Goal: Task Accomplishment & Management: Manage account settings

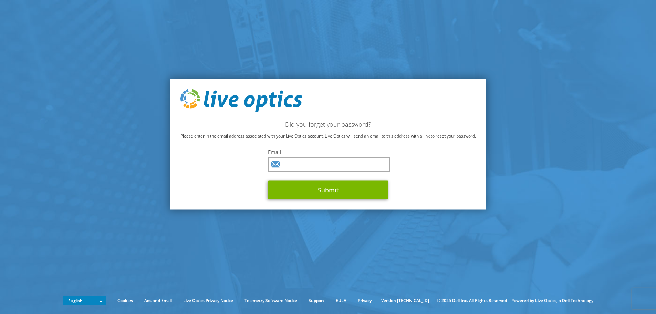
click at [386, 163] on span at bounding box center [386, 165] width 6 height 6
type input "mgasparich@charter.net"
click at [384, 165] on span at bounding box center [386, 165] width 6 height 6
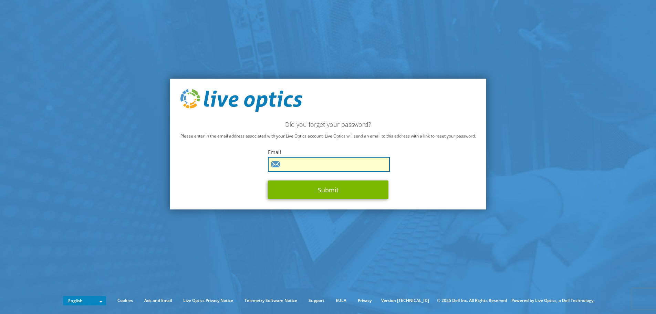
type input "mgasparich@rejis.org"
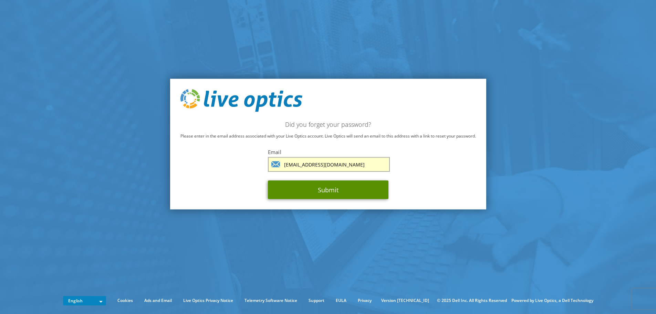
click at [321, 188] on button "Submit" at bounding box center [328, 189] width 121 height 19
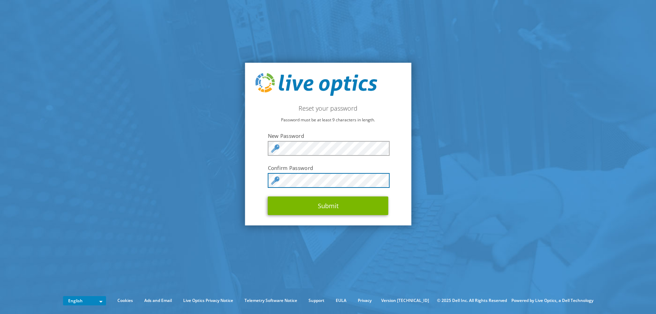
click at [208, 167] on section "Reset your password Password must be at least 9 characters in length. New Passw…" at bounding box center [328, 144] width 656 height 288
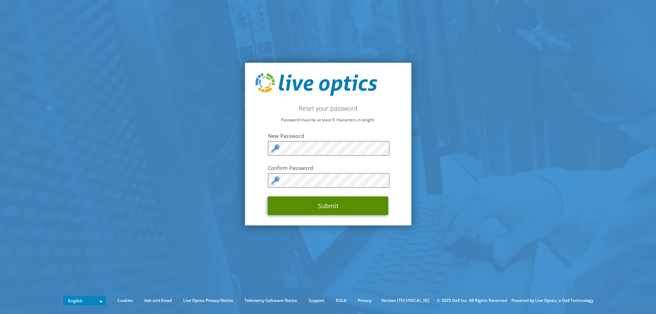
click at [328, 205] on button "Submit" at bounding box center [328, 205] width 121 height 19
